Goal: Task Accomplishment & Management: Use online tool/utility

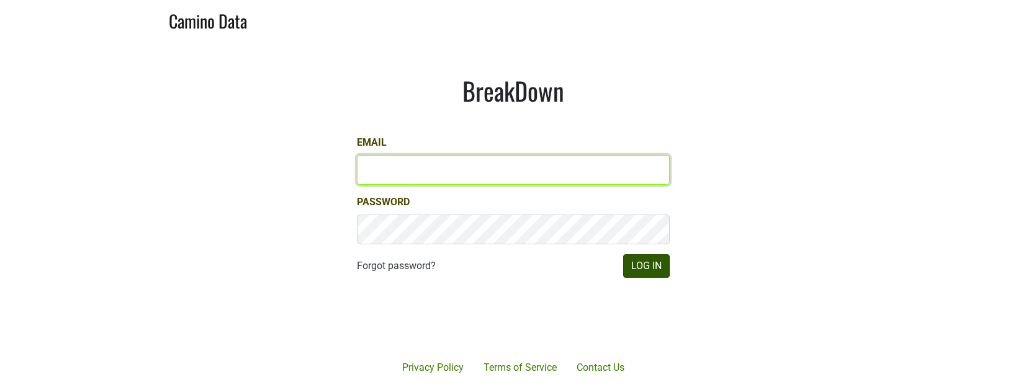
type input "[EMAIL_ADDRESS][DOMAIN_NAME]"
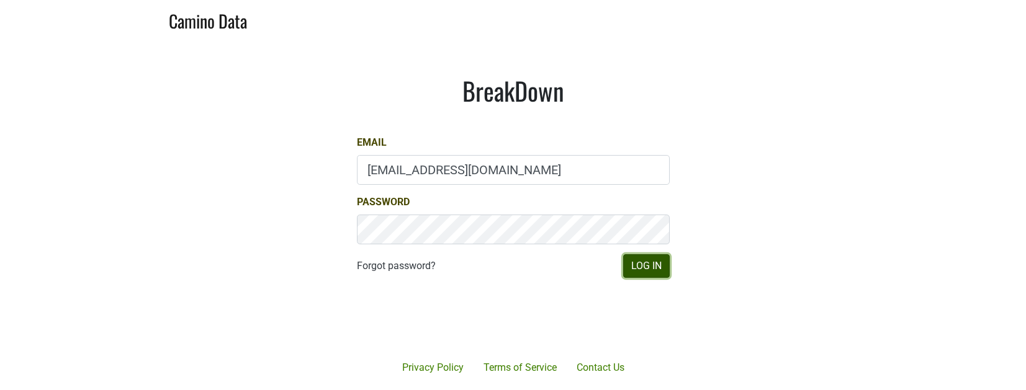
click at [648, 272] on button "Log In" at bounding box center [646, 266] width 47 height 24
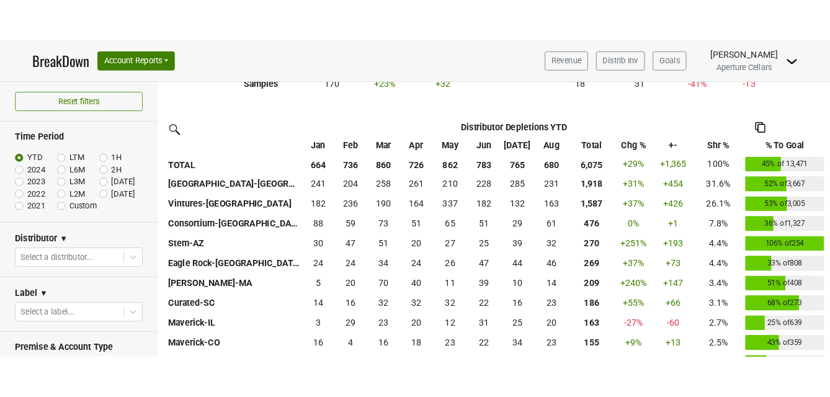
scroll to position [269, 0]
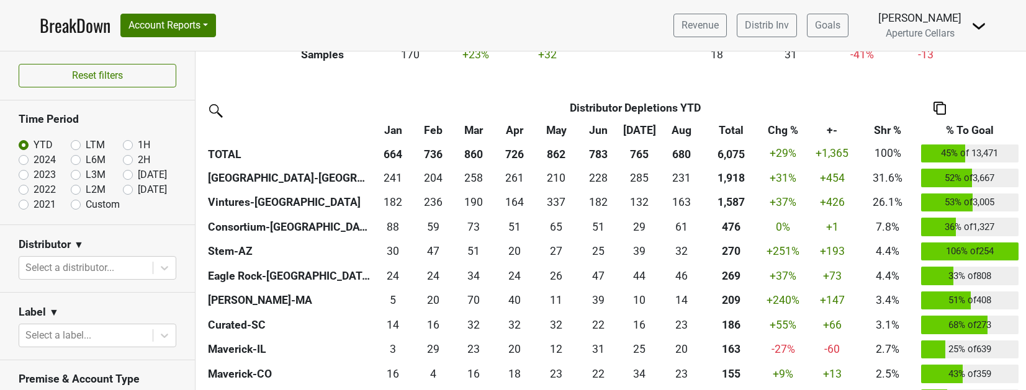
click at [941, 109] on img at bounding box center [939, 108] width 12 height 13
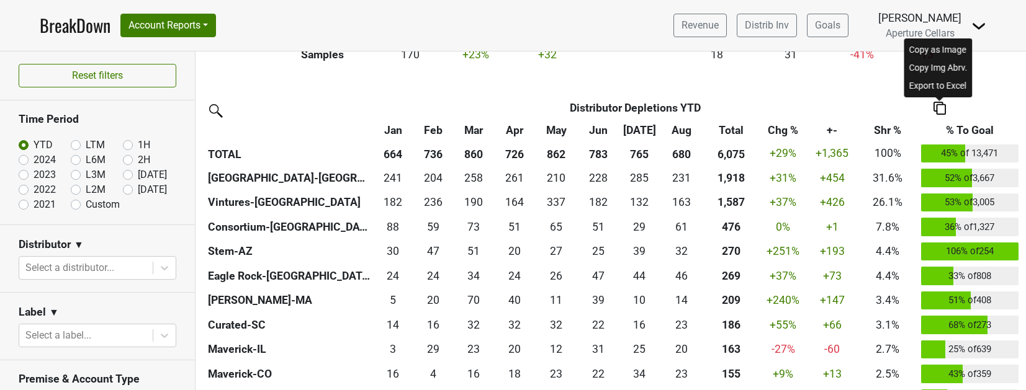
click at [941, 51] on div "Copy as Image" at bounding box center [938, 50] width 63 height 18
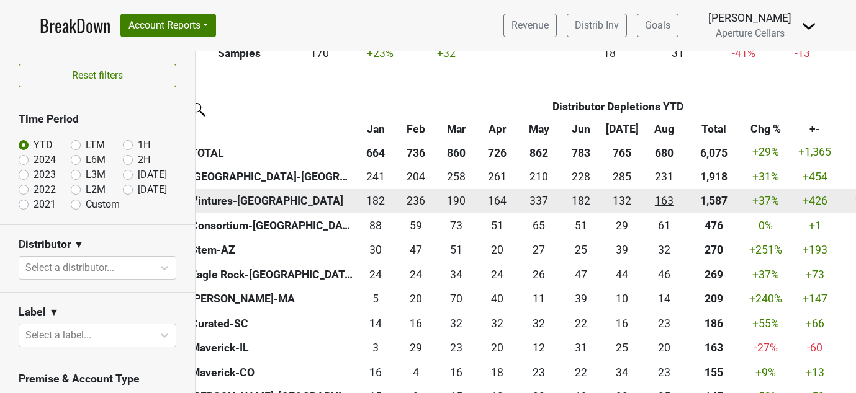
scroll to position [276, 17]
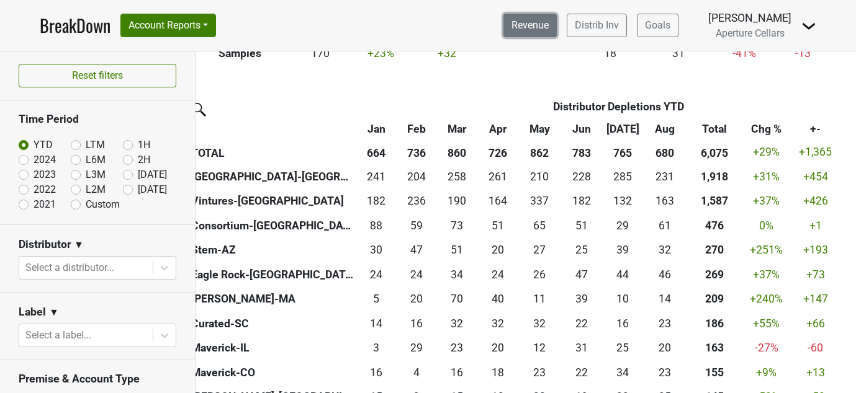
click at [547, 25] on link "Revenue" at bounding box center [529, 26] width 53 height 24
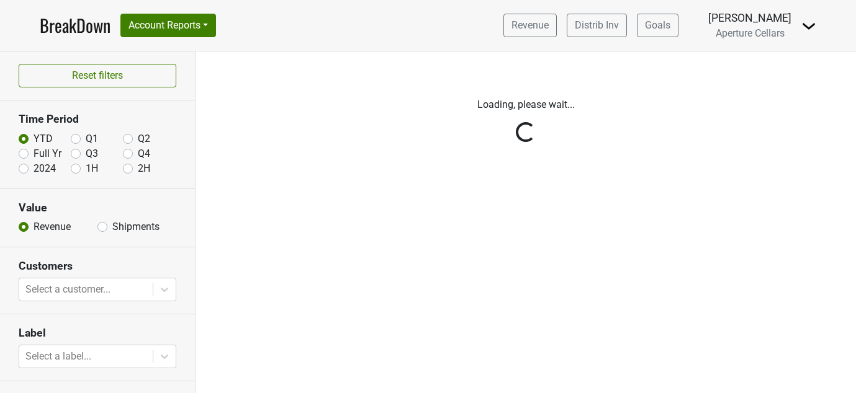
click at [105, 225] on div "Reset filters Time Period YTD Q1 Q2 Full Yr Q3 Q4 2024 1H 2H Value Revenue Ship…" at bounding box center [97, 223] width 195 height 342
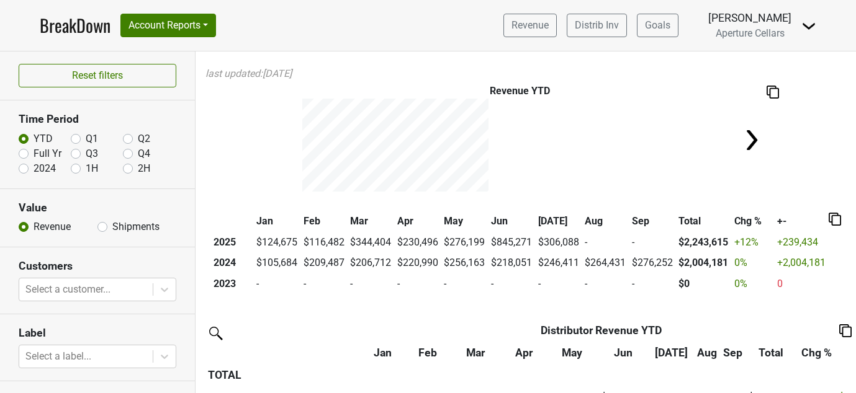
click at [112, 226] on label "Shipments" at bounding box center [135, 227] width 47 height 15
click at [100, 226] on input "Shipments" at bounding box center [102, 226] width 10 height 12
radio input "true"
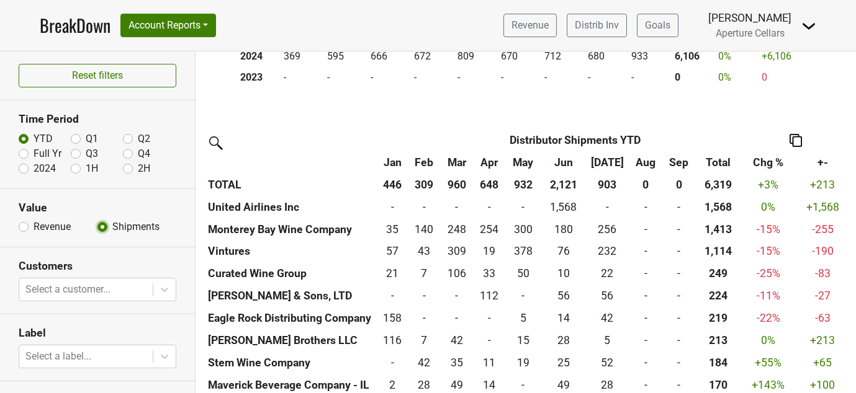
scroll to position [338, 0]
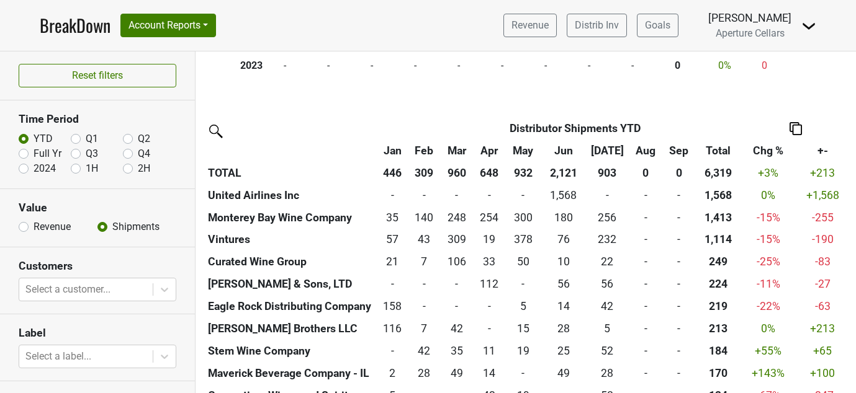
click at [796, 126] on img at bounding box center [795, 128] width 12 height 13
click at [796, 87] on div "Copy as Image" at bounding box center [793, 88] width 62 height 18
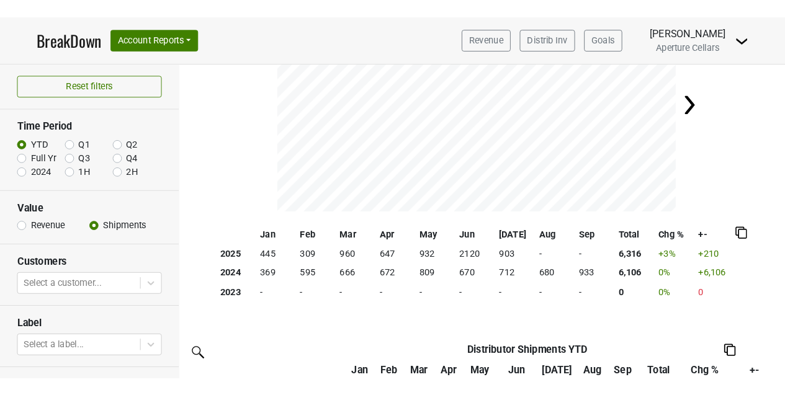
scroll to position [0, 0]
